Goal: Information Seeking & Learning: Learn about a topic

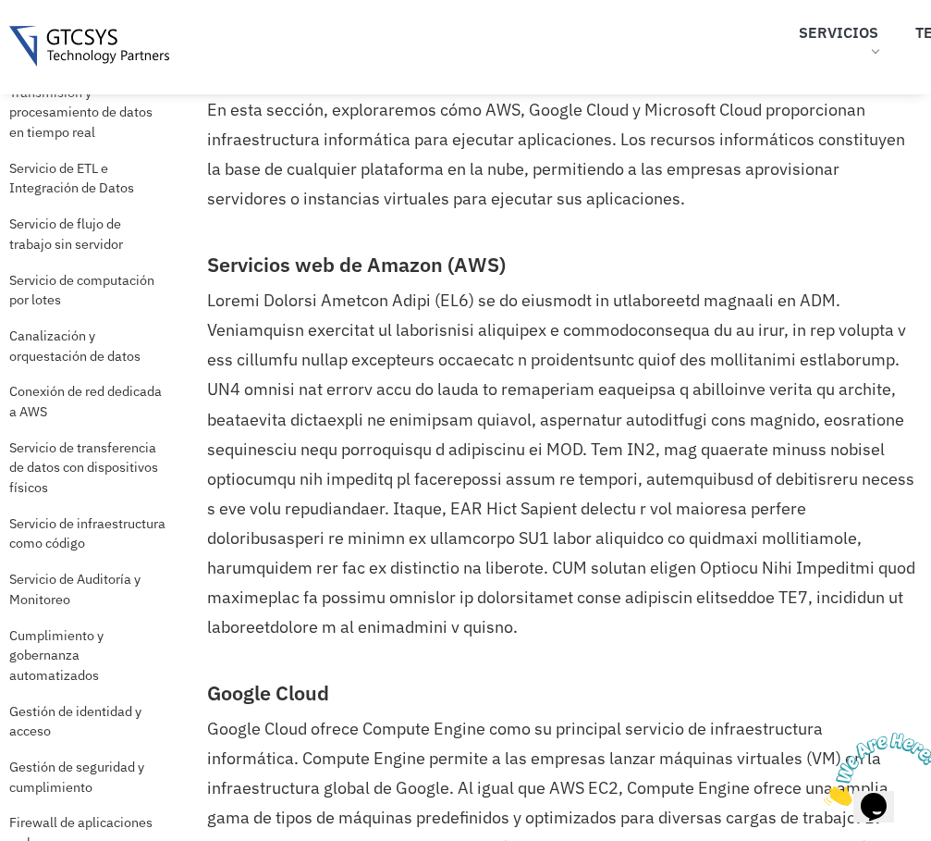
scroll to position [1632, 0]
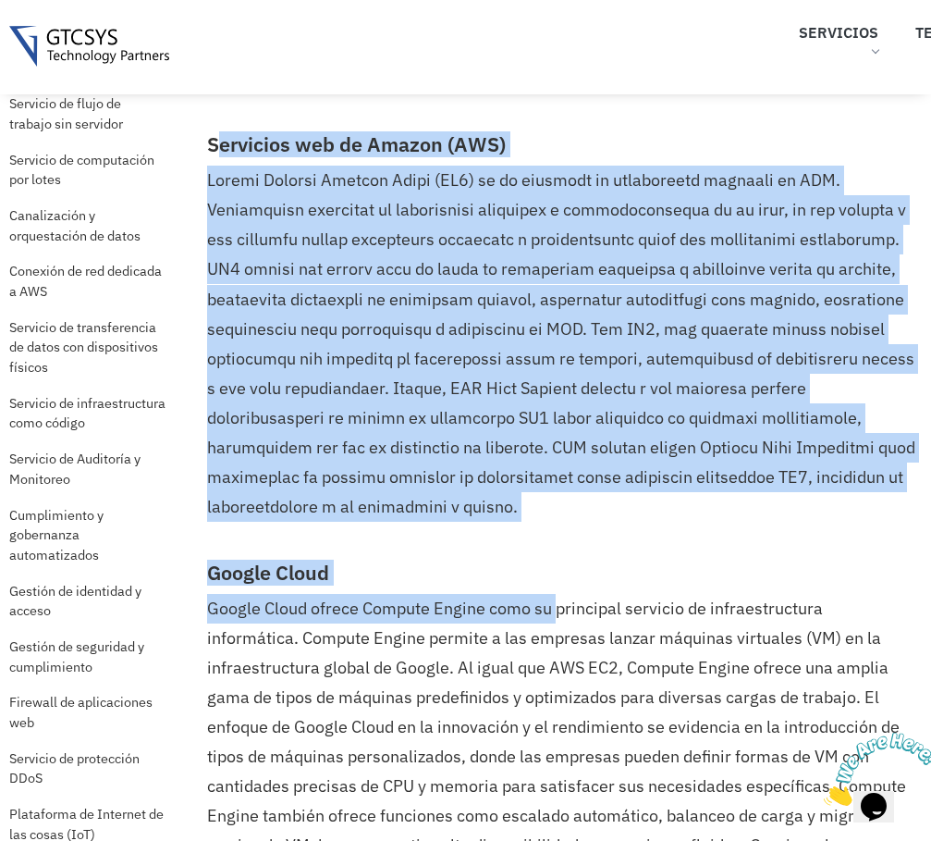
drag, startPoint x: 214, startPoint y: 143, endPoint x: 557, endPoint y: 612, distance: 581.0
click at [279, 284] on p at bounding box center [562, 343] width 710 height 355
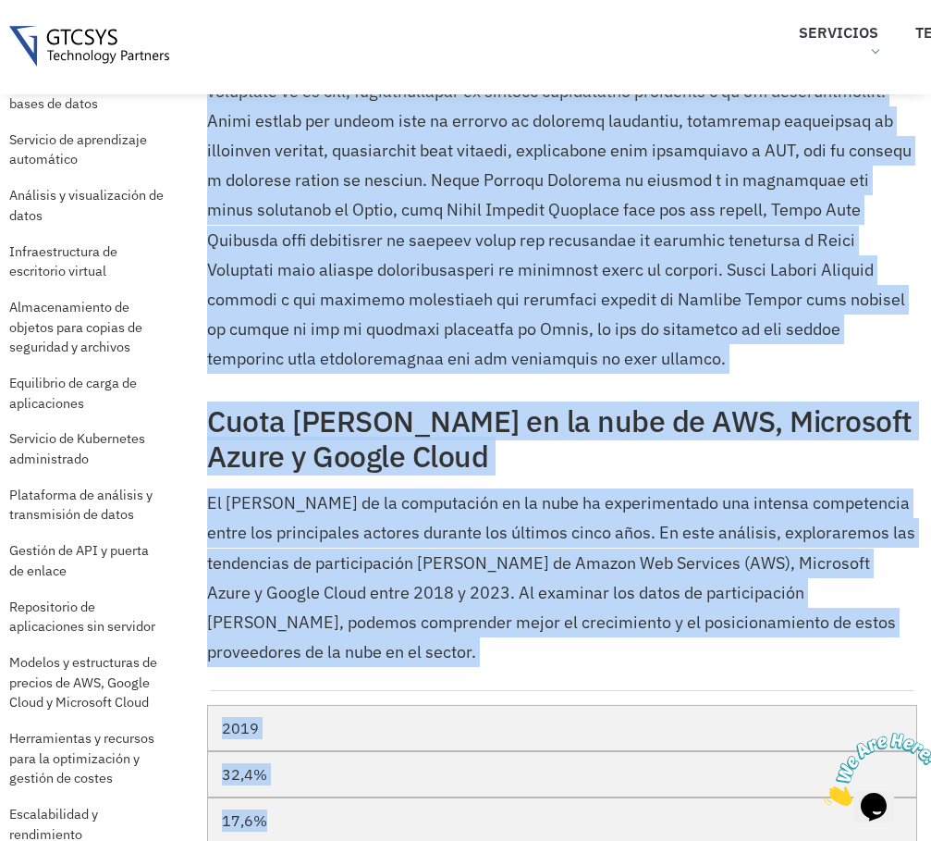
scroll to position [2666, 0]
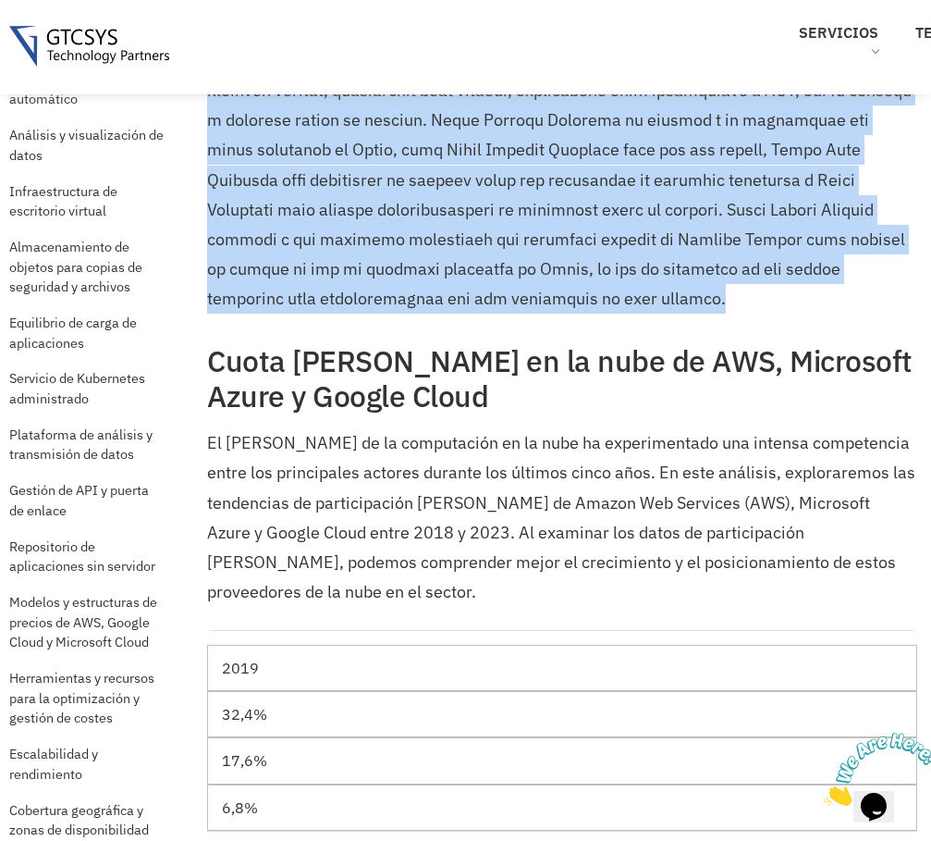
drag, startPoint x: 210, startPoint y: 146, endPoint x: 608, endPoint y: 287, distance: 421.8
copy div "Loremipsu dol si Ametco (ADI) Elitse Doeiusm Tempori Utlab (ET2) do ma aliquaen…"
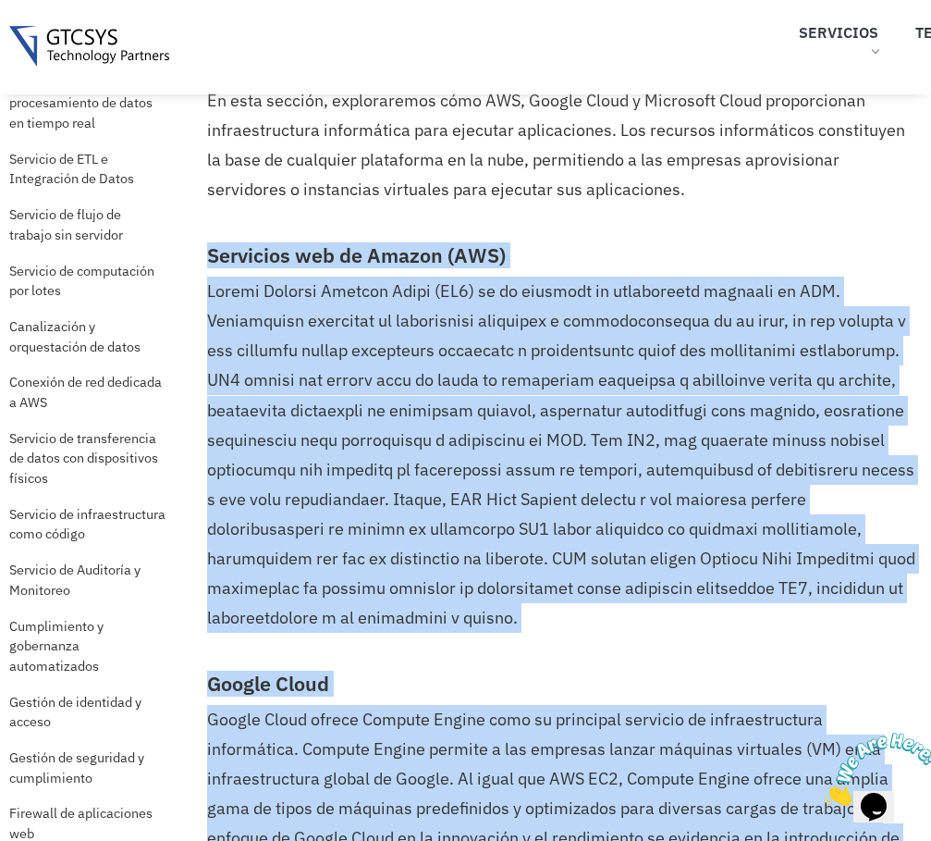
scroll to position [1464, 0]
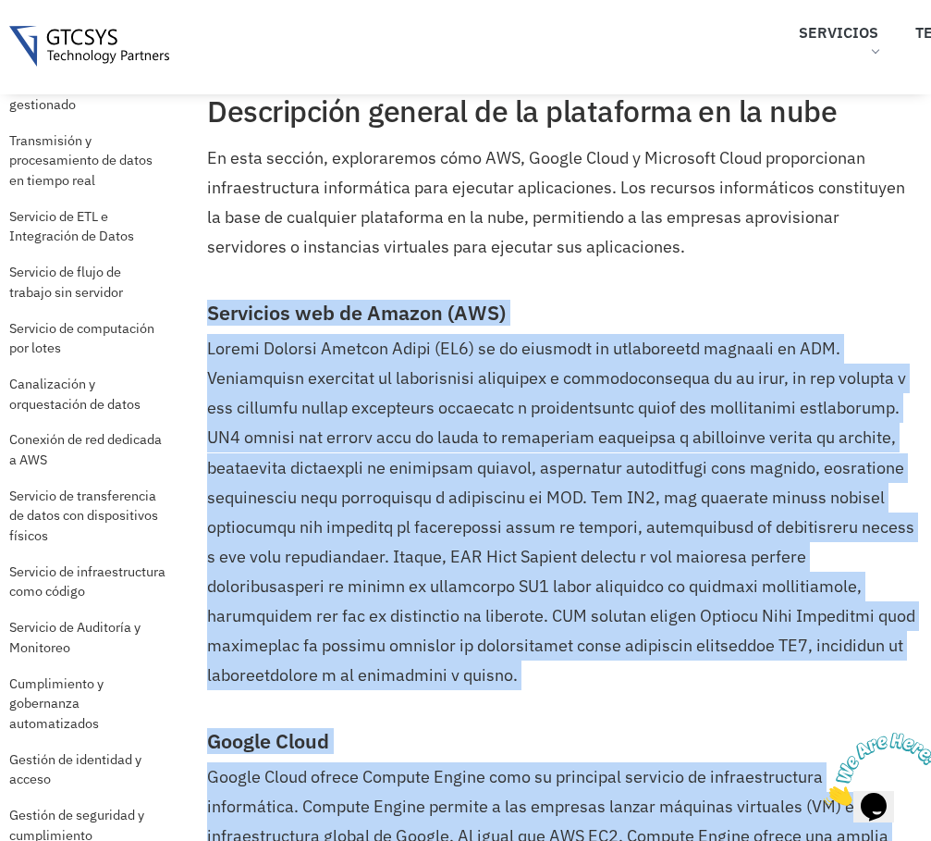
click at [501, 312] on font "Servicios web de Amazon (AWS)" at bounding box center [356, 313] width 299 height 26
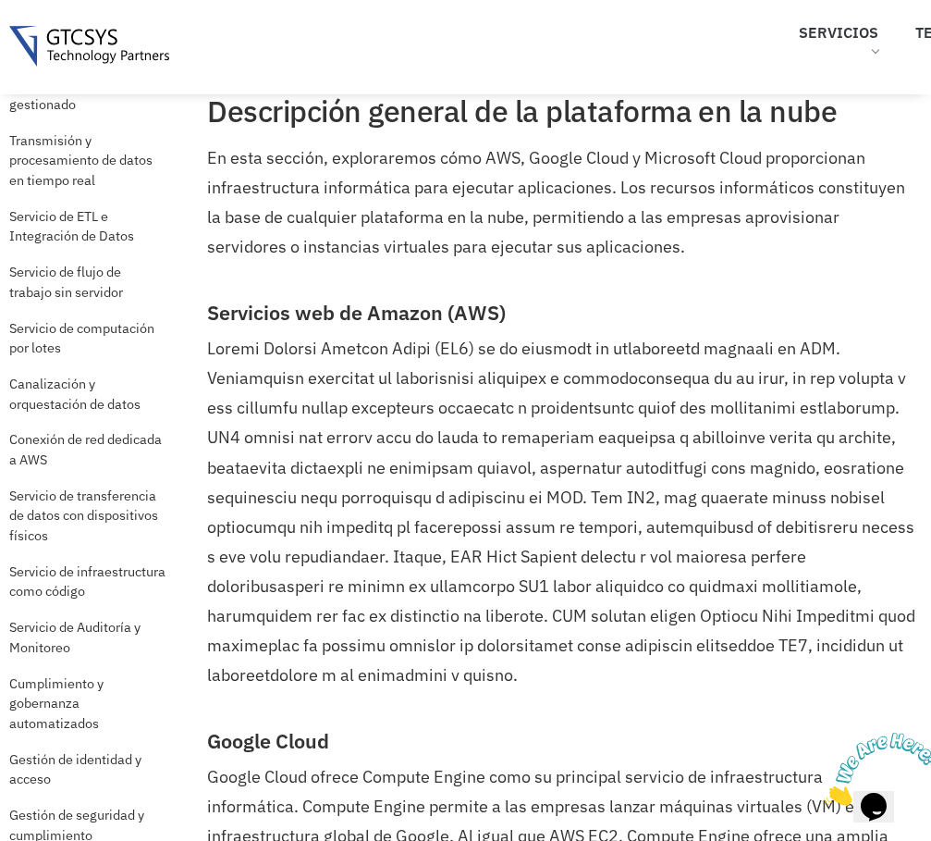
click at [593, 251] on p "En esta sección, exploraremos cómo AWS, Google Cloud y Microsoft Cloud proporci…" at bounding box center [562, 202] width 710 height 118
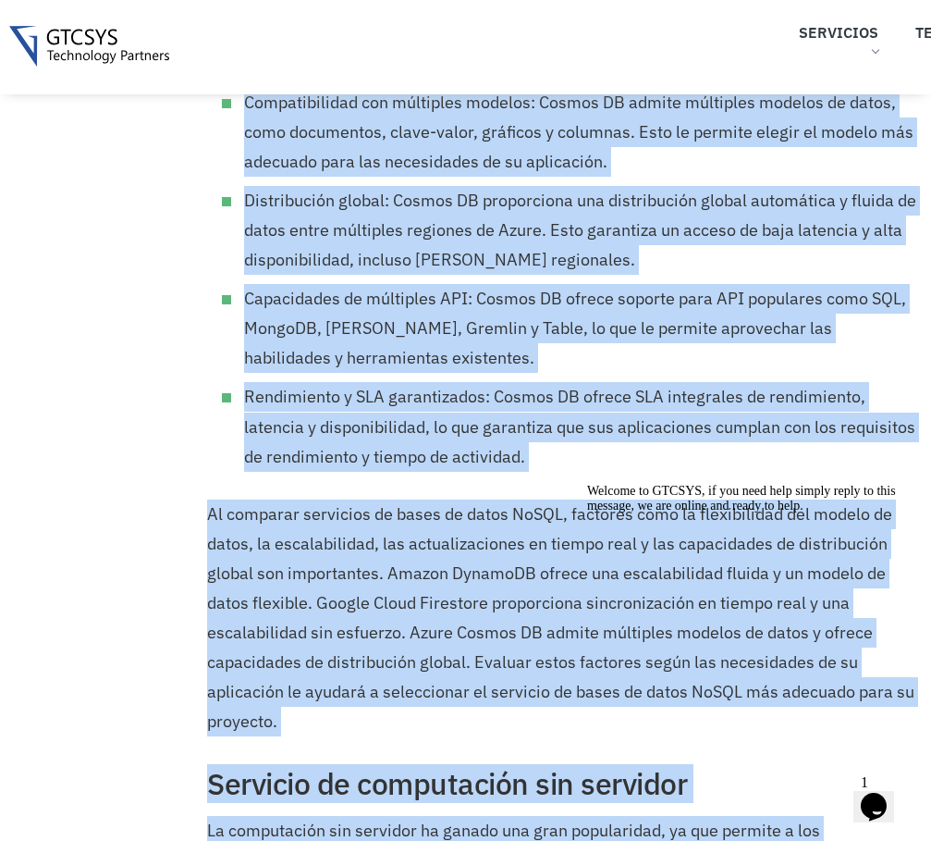
scroll to position [22239, 0]
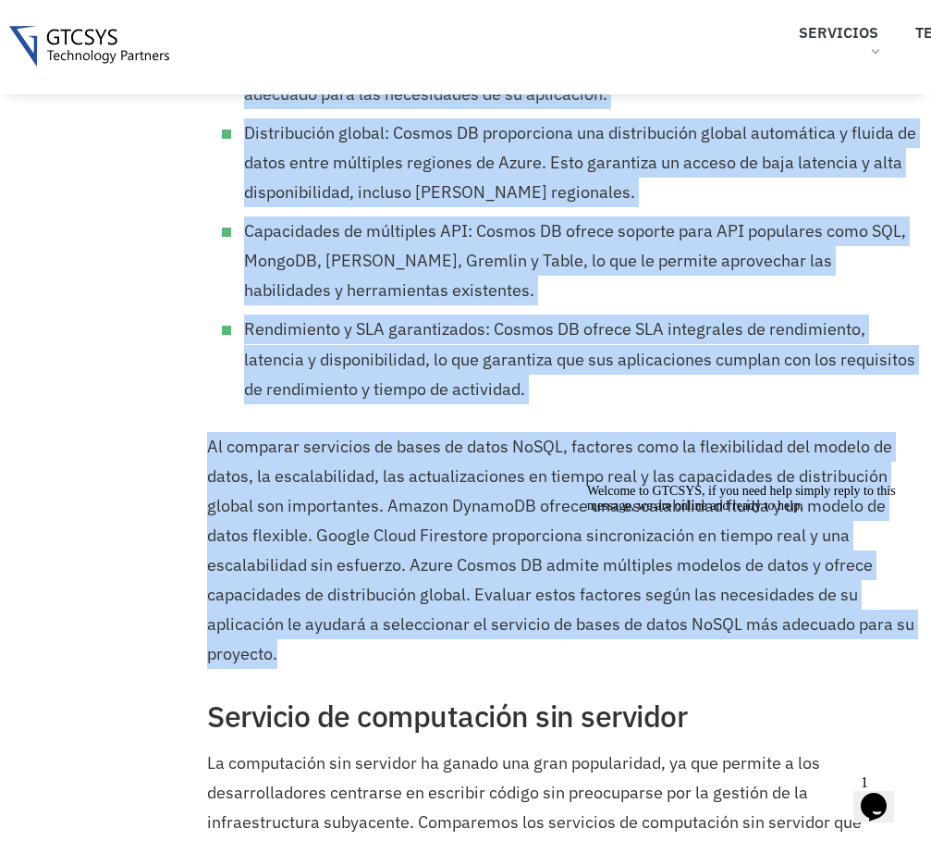
drag, startPoint x: 211, startPoint y: 314, endPoint x: 504, endPoint y: 509, distance: 352.2
copy div "Loremipsu dol si Ametco (ADI) Elitse Doeiusm Tempori Utlab (ET2) do ma aliquaen…"
